Goal: Information Seeking & Learning: Learn about a topic

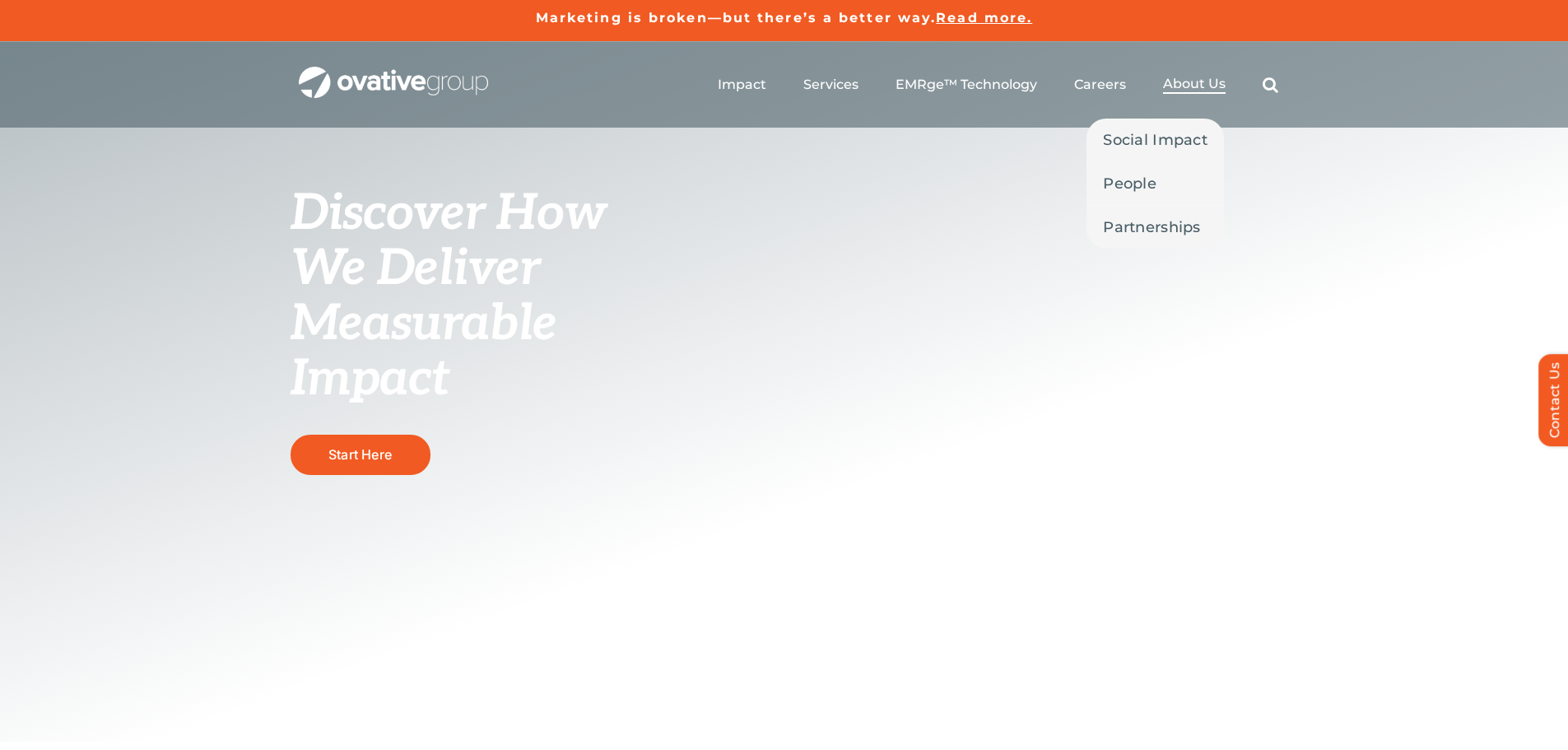
click at [1182, 80] on span "About Us" at bounding box center [1194, 83] width 63 height 17
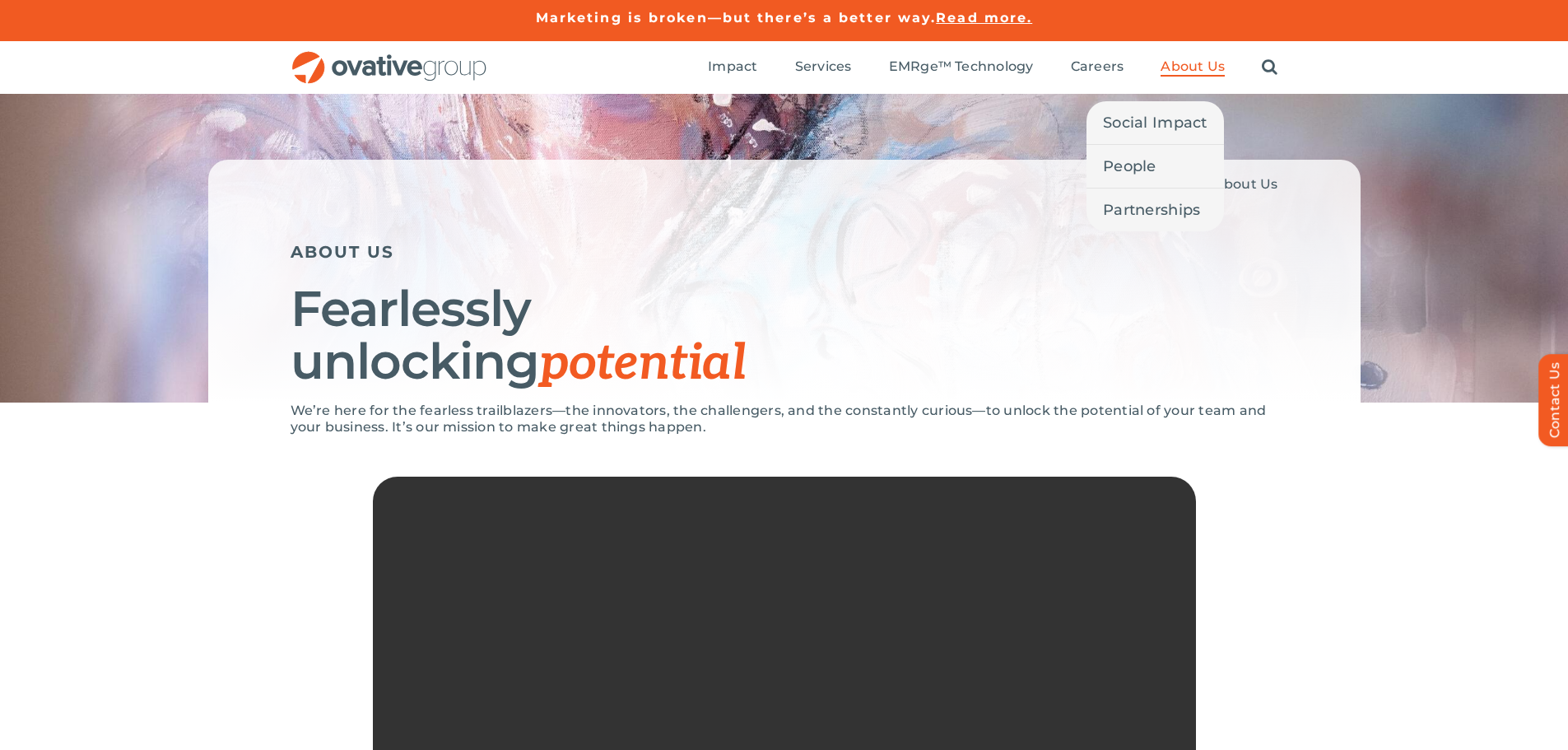
click at [1200, 70] on span "About Us" at bounding box center [1193, 66] width 65 height 17
click at [1137, 164] on span "People" at bounding box center [1129, 166] width 54 height 23
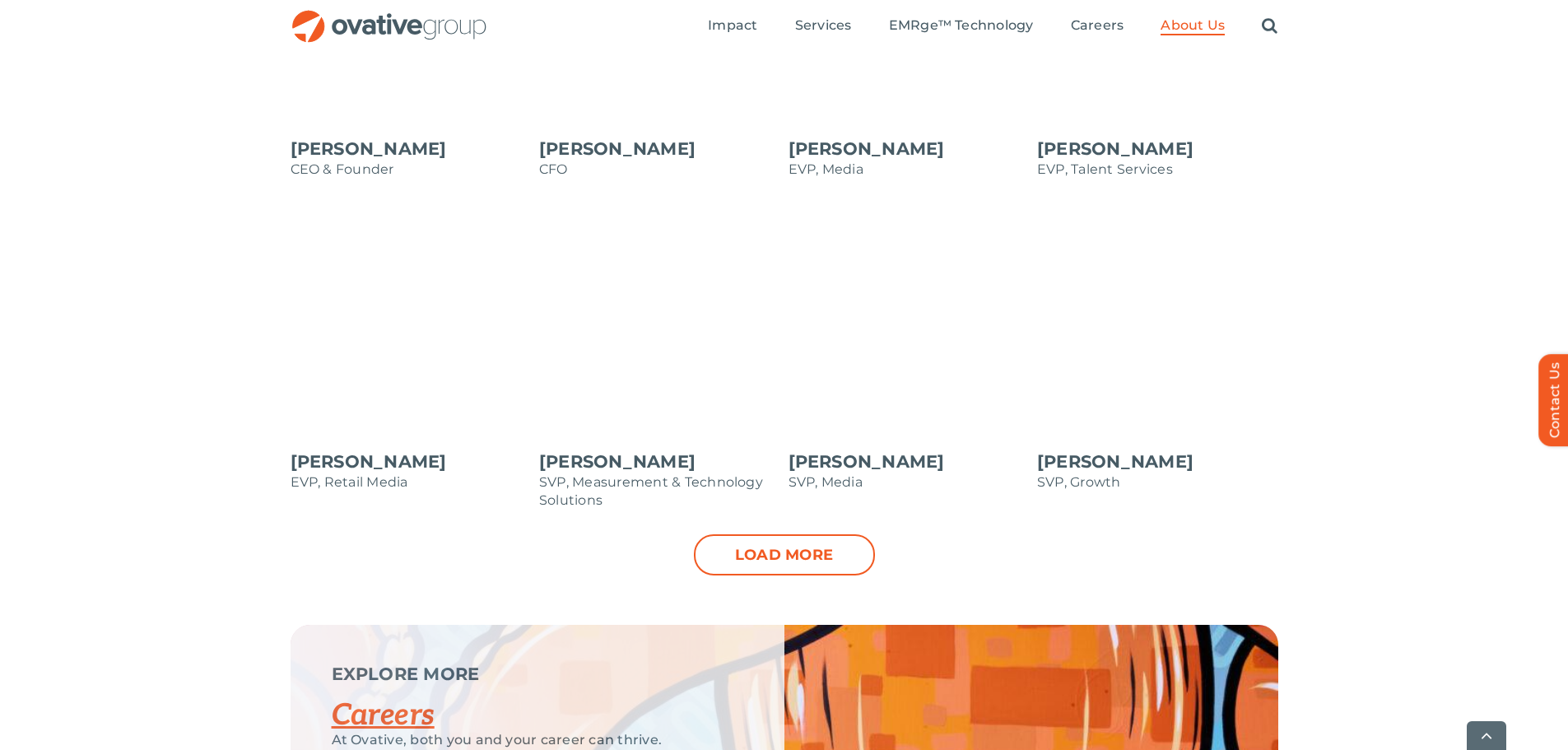
scroll to position [1811, 0]
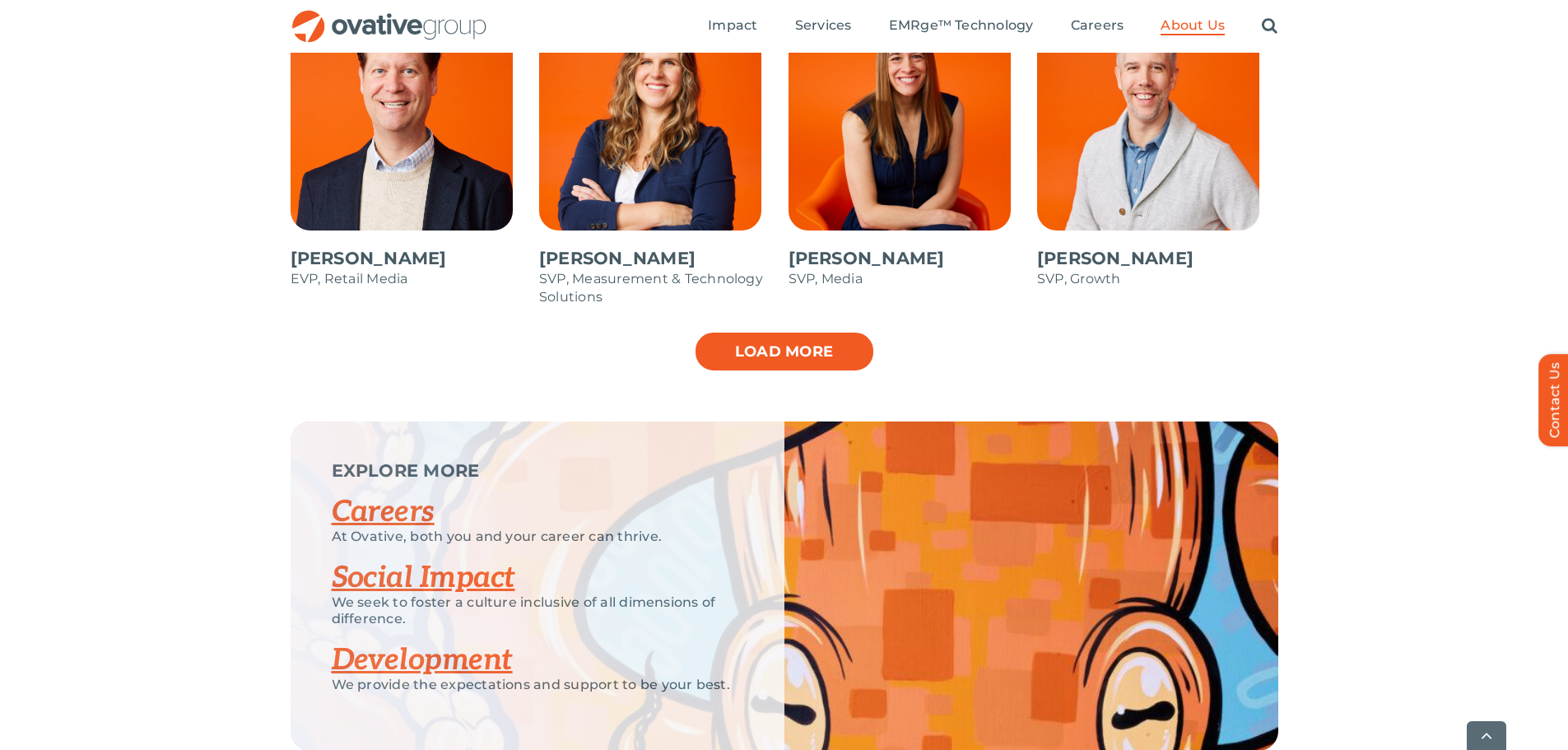
click at [788, 358] on link "Load more" at bounding box center [784, 351] width 181 height 41
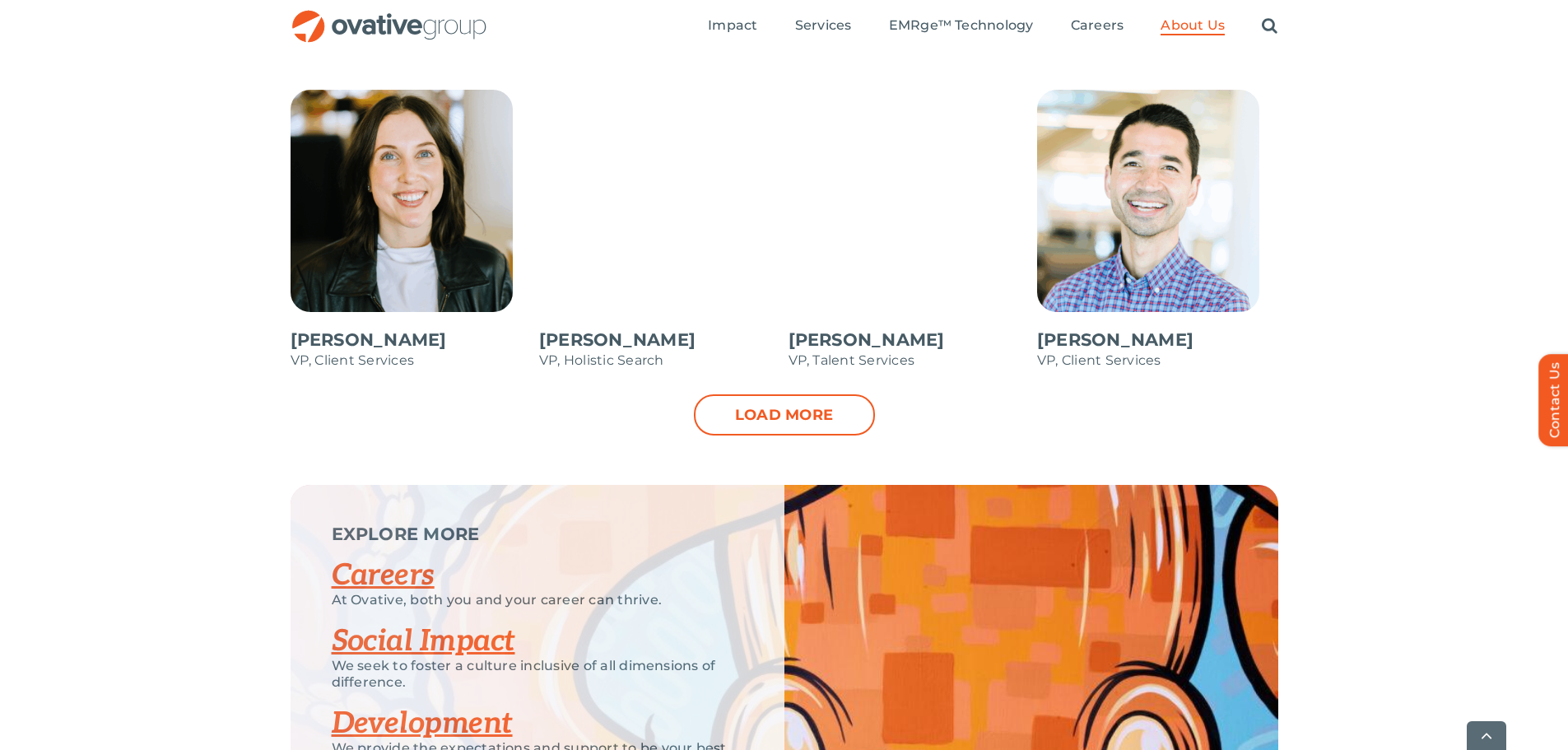
scroll to position [2634, 0]
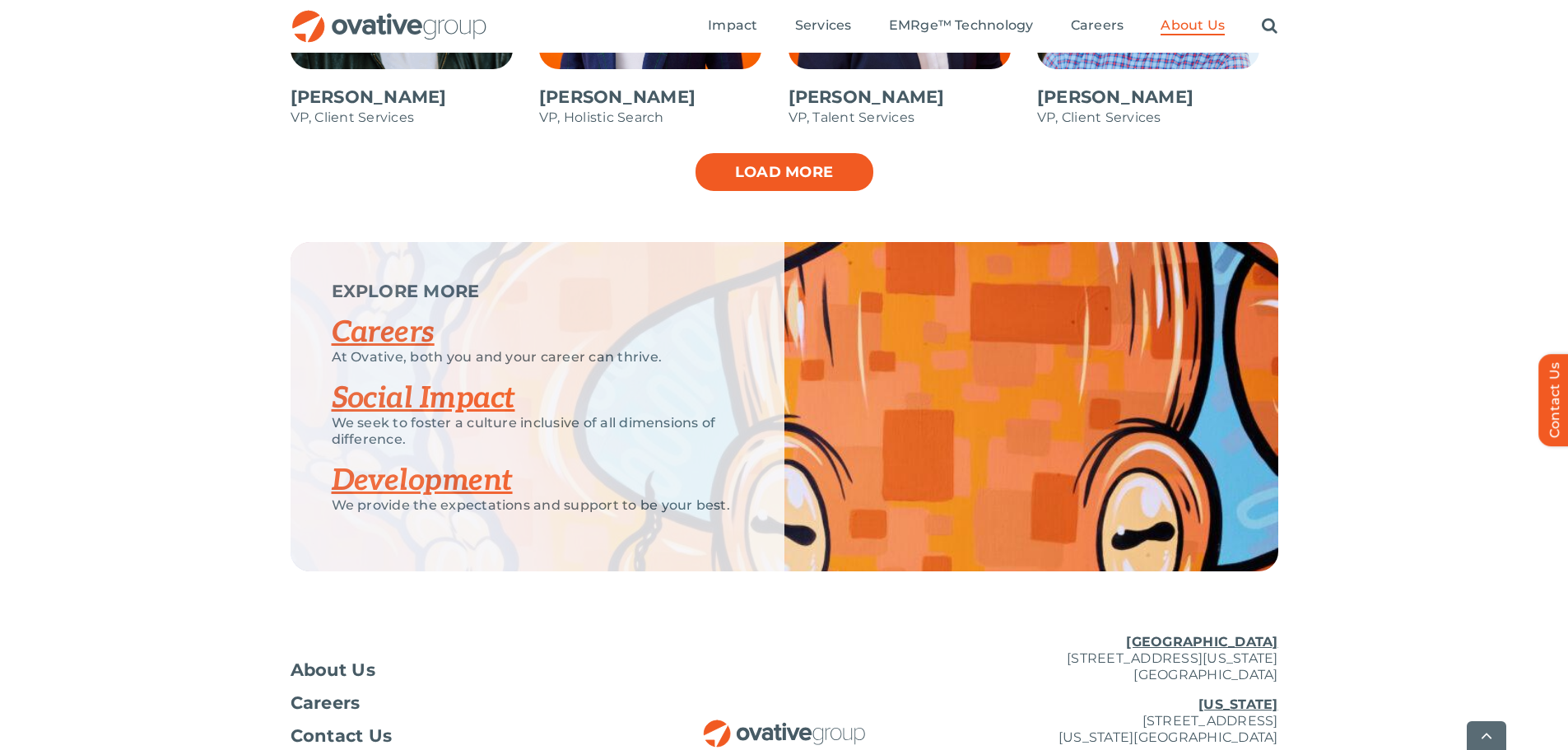
click at [787, 179] on link "Load more" at bounding box center [784, 172] width 181 height 41
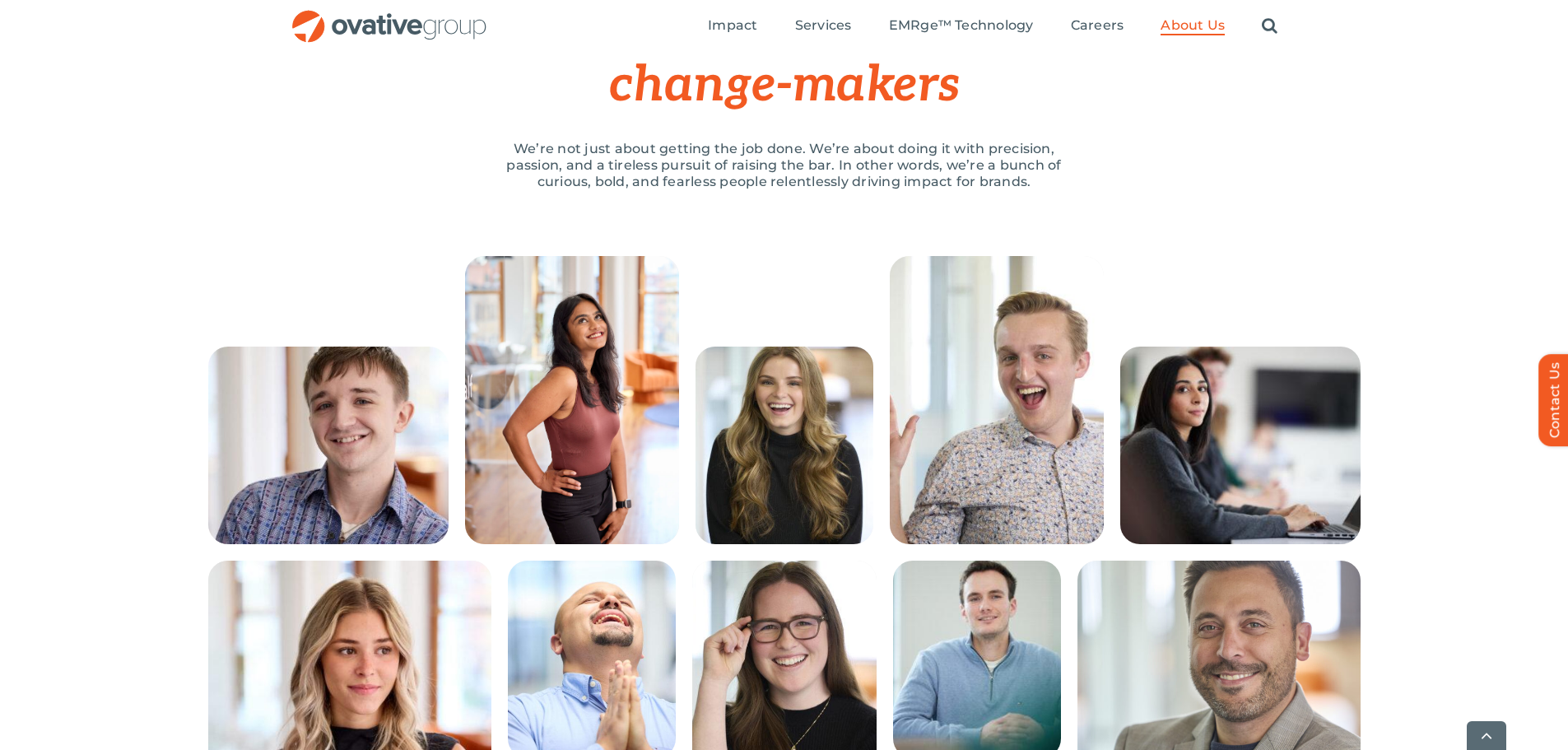
scroll to position [0, 0]
